Goal: Task Accomplishment & Management: Use online tool/utility

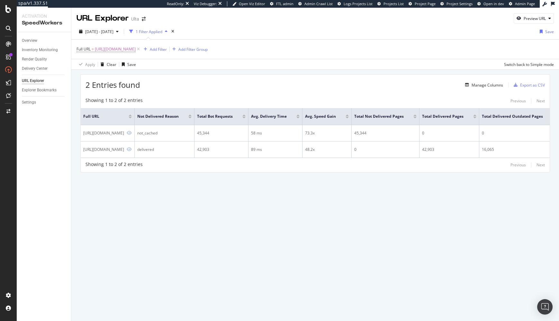
click at [106, 197] on div "URL Explorer Ulta Preview URL 2025 Sep. 4th - Oct. 1st 1 Filter Applied Save Fu…" at bounding box center [315, 164] width 488 height 313
drag, startPoint x: 33, startPoint y: 103, endPoint x: 116, endPoint y: 9, distance: 125.3
click at [0, 0] on div "spa/v1.337.51 ReadOnly: Viz Debugger: Open Viz Editor FTL admin Admin Crawl Lis…" at bounding box center [279, 160] width 559 height 321
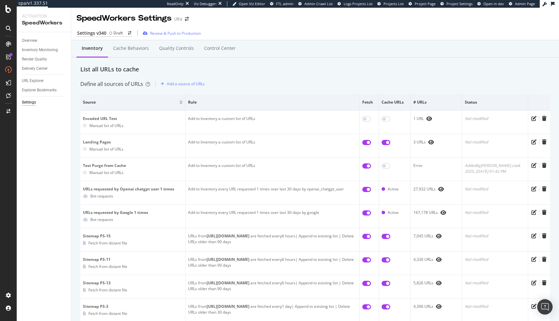
drag, startPoint x: 71, startPoint y: 118, endPoint x: 120, endPoint y: 70, distance: 68.5
click at [308, 88] on div "Define all sources of URLs Add a source of URLs" at bounding box center [315, 84] width 470 height 10
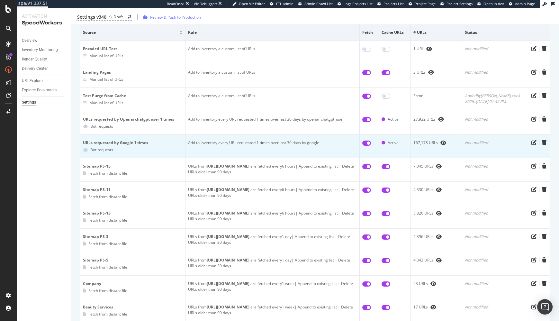
scroll to position [68, 0]
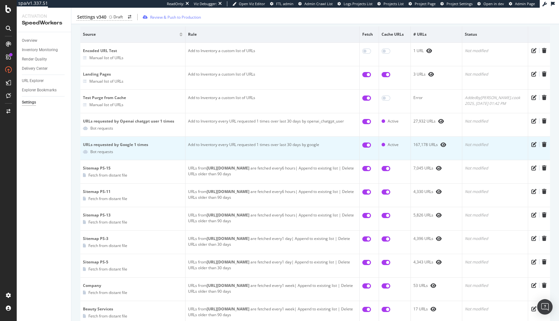
click at [484, 152] on td "Not modified" at bounding box center [495, 148] width 66 height 23
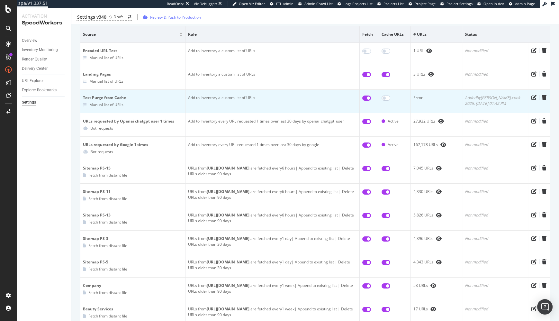
scroll to position [0, 0]
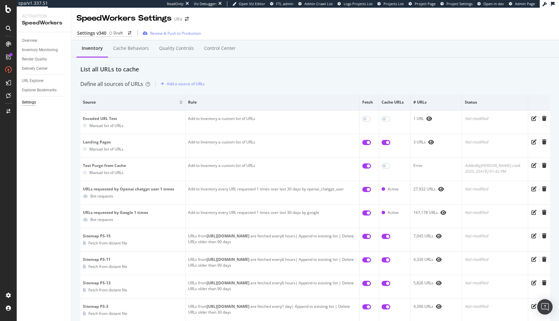
click at [296, 70] on div "List all URLs to cache" at bounding box center [315, 69] width 470 height 8
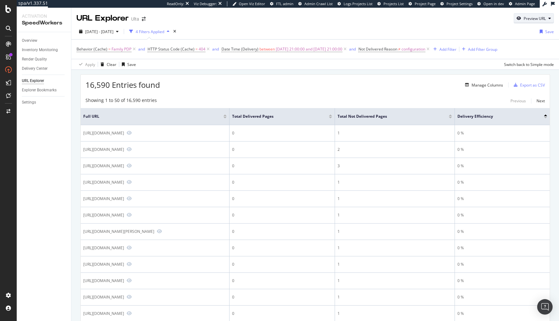
drag, startPoint x: 541, startPoint y: 16, endPoint x: 539, endPoint y: 19, distance: 4.0
click at [541, 16] on div "Preview URL" at bounding box center [535, 18] width 22 height 5
drag, startPoint x: 513, startPoint y: 48, endPoint x: 528, endPoint y: 56, distance: 17.1
click at [514, 48] on input "url" at bounding box center [514, 48] width 70 height 11
paste input "[URL][DOMAIN_NAME]"
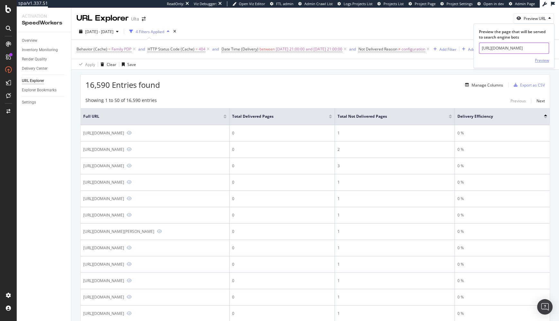
scroll to position [0, 38]
type input "[URL][DOMAIN_NAME]"
click at [539, 59] on div "Preview" at bounding box center [542, 60] width 14 height 5
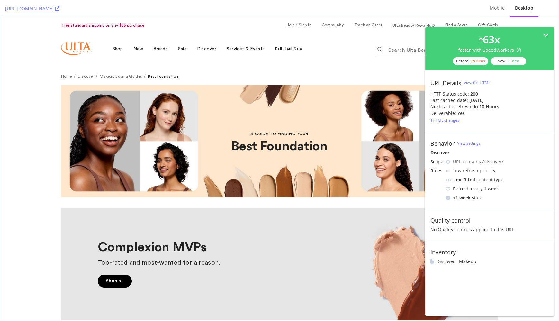
drag, startPoint x: 368, startPoint y: 76, endPoint x: 271, endPoint y: 23, distance: 109.8
click at [367, 76] on ul "Home Discover Makeup Buying Guides Best Foundation" at bounding box center [279, 76] width 437 height 8
copy link "[URL][DOMAIN_NAME]"
drag, startPoint x: 45, startPoint y: 10, endPoint x: 120, endPoint y: 12, distance: 75.0
click at [120, 12] on div "[URL][DOMAIN_NAME] Mobile Desktop" at bounding box center [279, 8] width 559 height 17
